Goal: Task Accomplishment & Management: Use online tool/utility

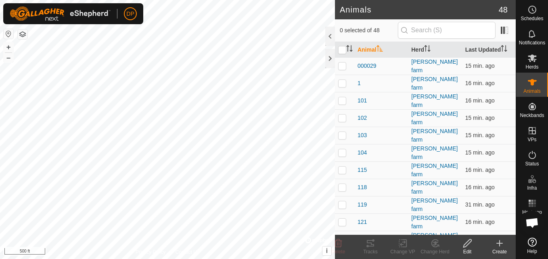
scroll to position [839, 0]
click at [537, 55] on es-mob-svg-icon at bounding box center [532, 58] width 15 height 13
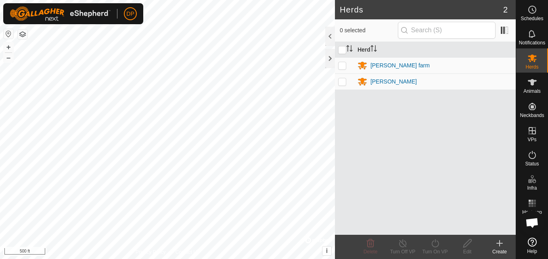
click at [343, 66] on p-checkbox at bounding box center [342, 65] width 8 height 6
checkbox input "true"
click at [434, 243] on icon at bounding box center [435, 243] width 10 height 10
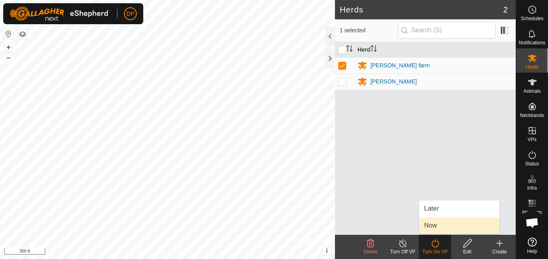
click at [440, 227] on link "Now" at bounding box center [459, 225] width 80 height 16
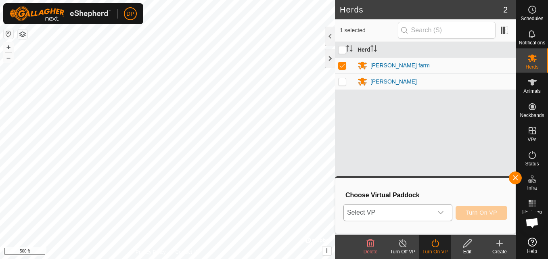
click at [441, 215] on icon "dropdown trigger" at bounding box center [440, 212] width 6 height 6
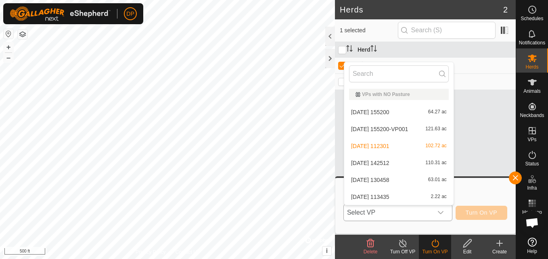
click at [426, 144] on li "2025-09-21 112301 102.72 ac" at bounding box center [398, 146] width 109 height 16
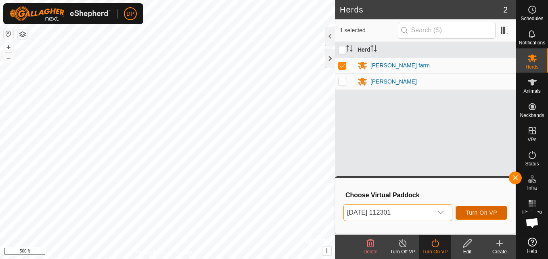
click at [471, 212] on span "Turn On VP" at bounding box center [481, 212] width 31 height 6
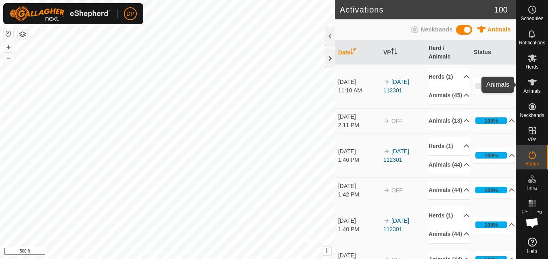
click at [528, 83] on icon at bounding box center [532, 82] width 10 height 10
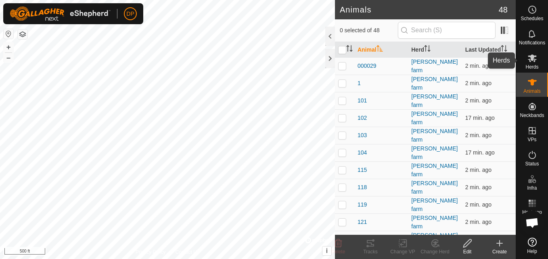
click at [529, 62] on icon at bounding box center [532, 58] width 10 height 10
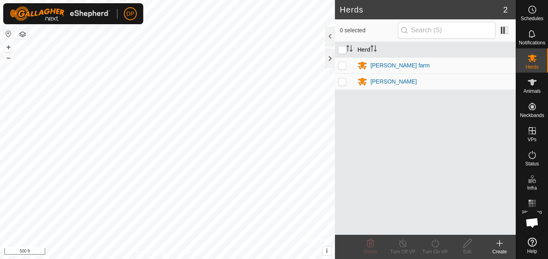
click at [342, 65] on p-checkbox at bounding box center [342, 65] width 8 height 6
checkbox input "true"
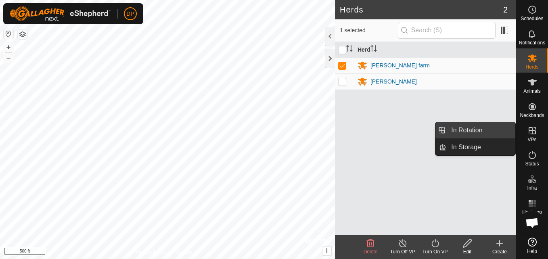
click at [494, 132] on link "In Rotation" at bounding box center [480, 130] width 69 height 16
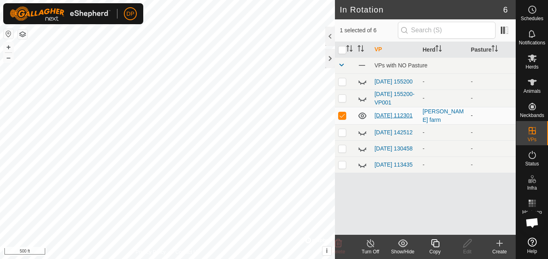
click at [391, 113] on link "2025-09-21 112301" at bounding box center [393, 115] width 38 height 6
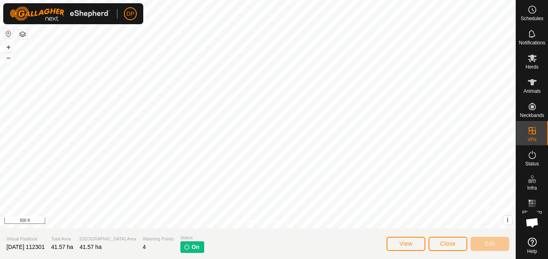
scroll to position [839, 0]
click at [457, 245] on button "Close" at bounding box center [447, 244] width 39 height 14
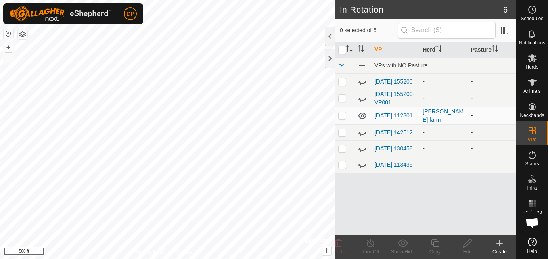
click at [340, 116] on p-checkbox at bounding box center [342, 115] width 8 height 6
checkbox input "false"
